Goal: Find specific page/section: Find specific page/section

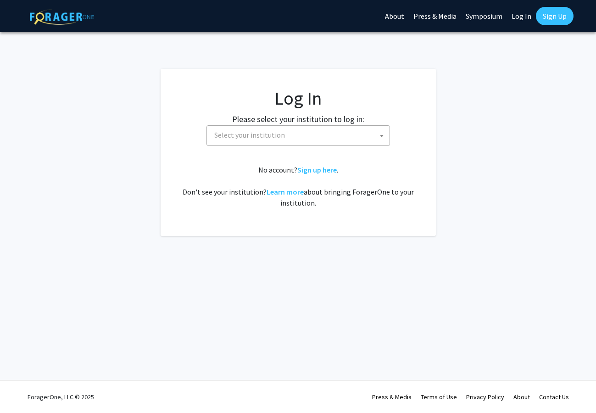
select select
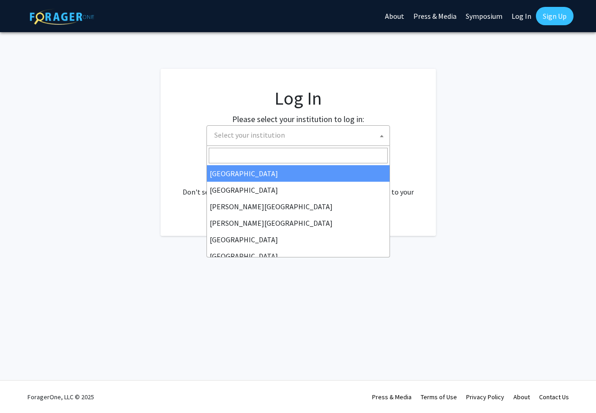
click at [318, 138] on span "Select your institution" at bounding box center [300, 135] width 179 height 19
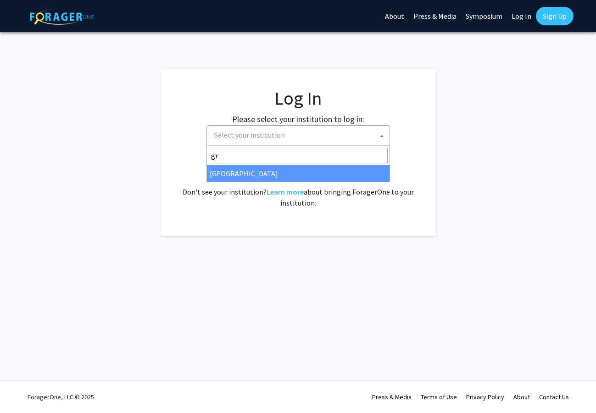
type input "gr"
select select "23"
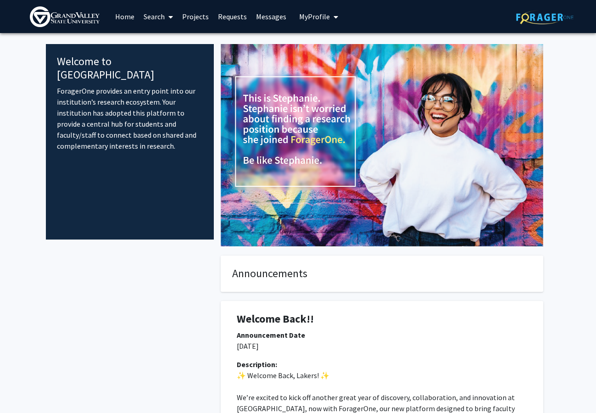
click at [310, 18] on span "My Profile" at bounding box center [314, 16] width 31 height 9
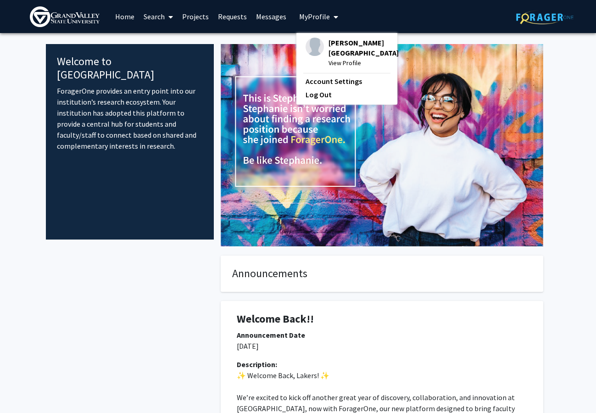
click at [211, 32] on link "Projects" at bounding box center [196, 16] width 36 height 32
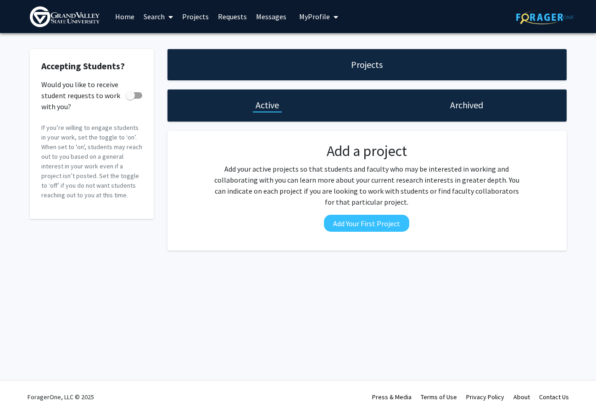
click at [124, 17] on link "Home" at bounding box center [125, 16] width 28 height 32
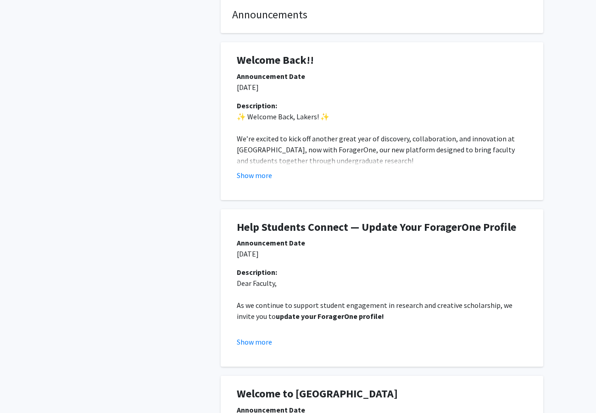
scroll to position [263, 0]
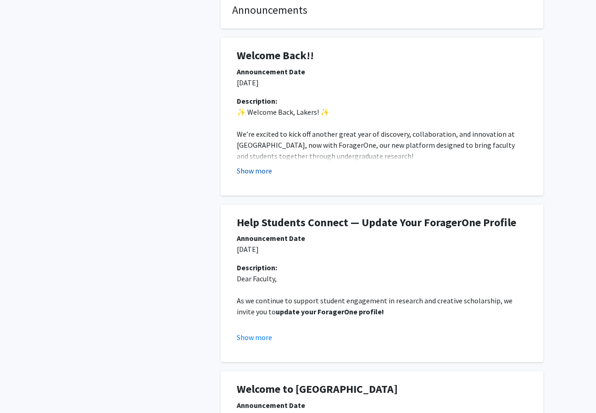
click at [266, 173] on button "Show more" at bounding box center [254, 170] width 35 height 11
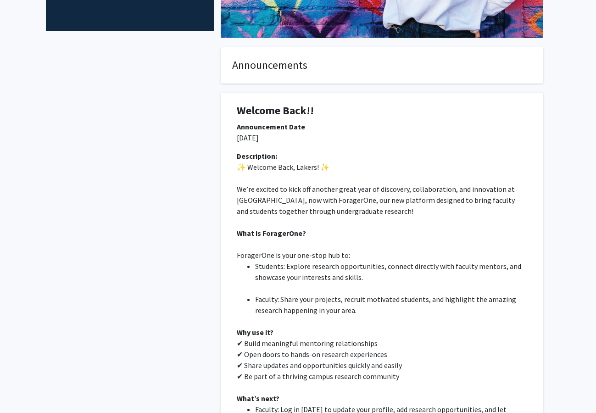
scroll to position [0, 0]
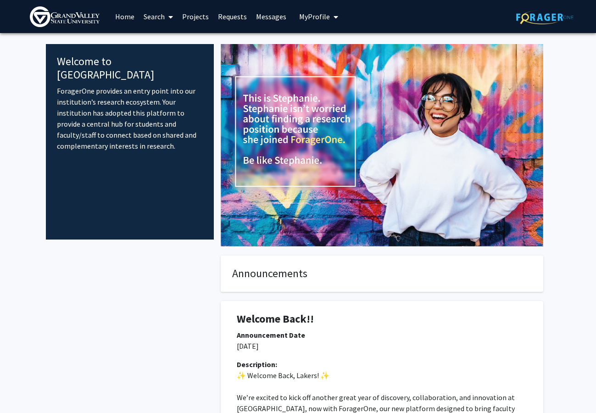
click at [164, 14] on link "Search" at bounding box center [158, 16] width 39 height 32
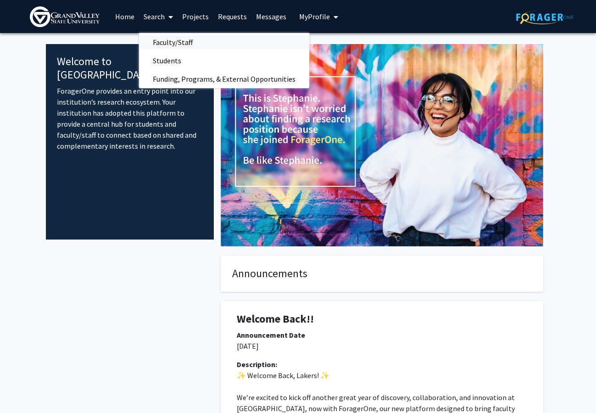
click at [172, 42] on span "Faculty/Staff" at bounding box center [172, 42] width 67 height 18
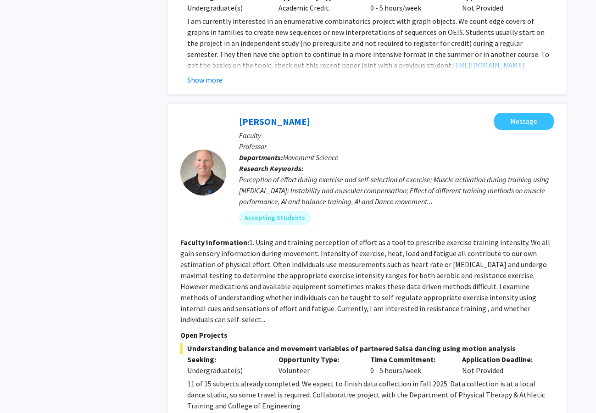
scroll to position [1192, 0]
